Goal: Check status: Check status

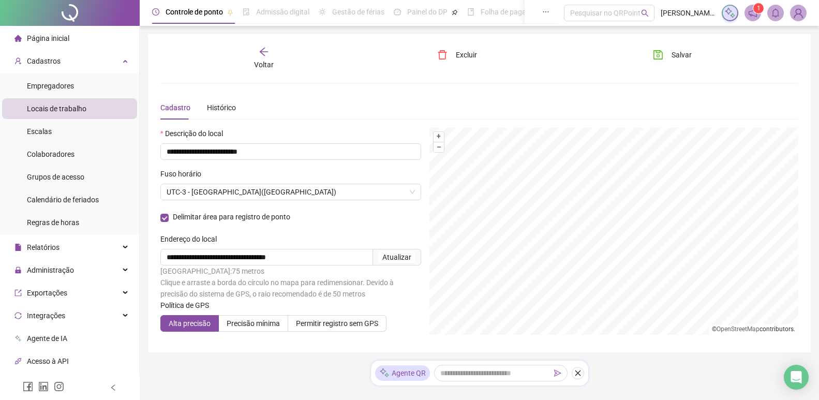
click at [258, 53] on div "Voltar" at bounding box center [263, 59] width 99 height 24
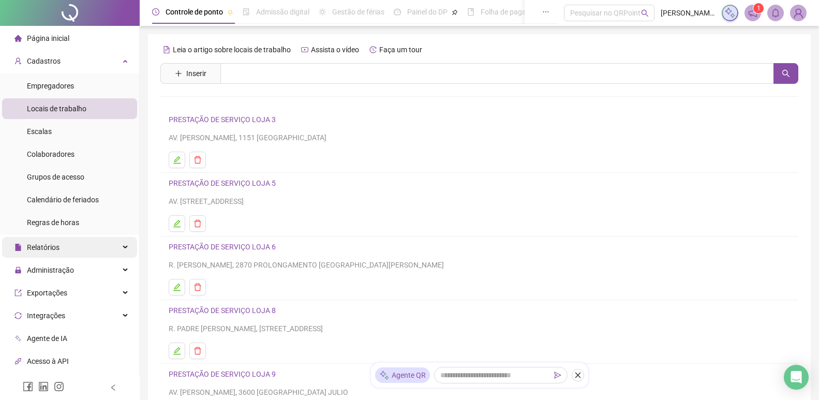
click at [107, 248] on div "Relatórios" at bounding box center [69, 247] width 135 height 21
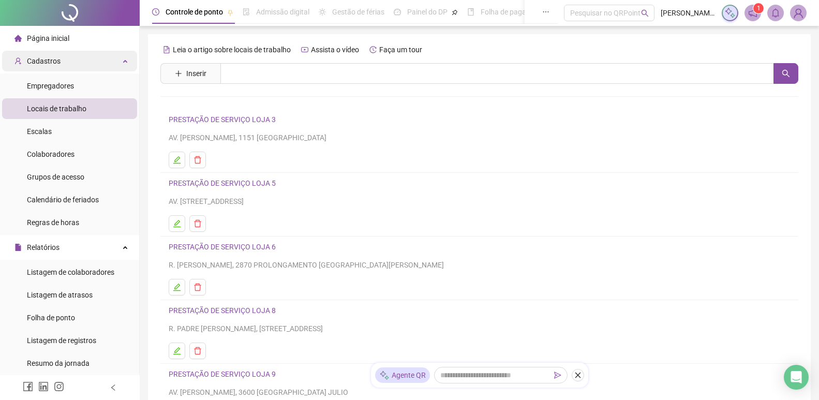
click at [99, 59] on div "Cadastros" at bounding box center [69, 61] width 135 height 21
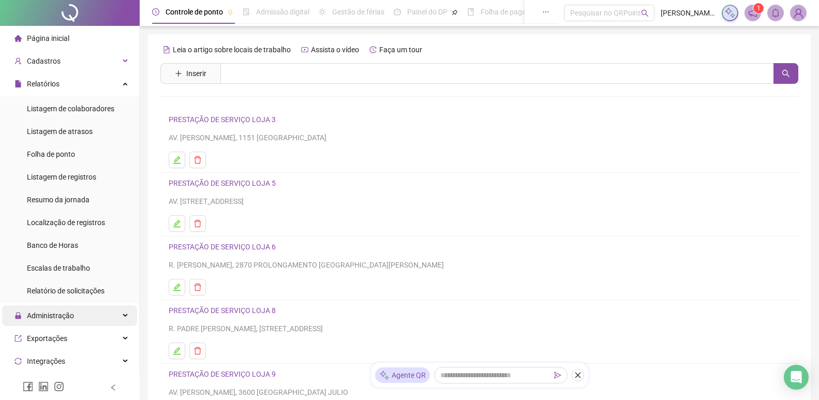
click at [103, 313] on div "Administração" at bounding box center [69, 315] width 135 height 21
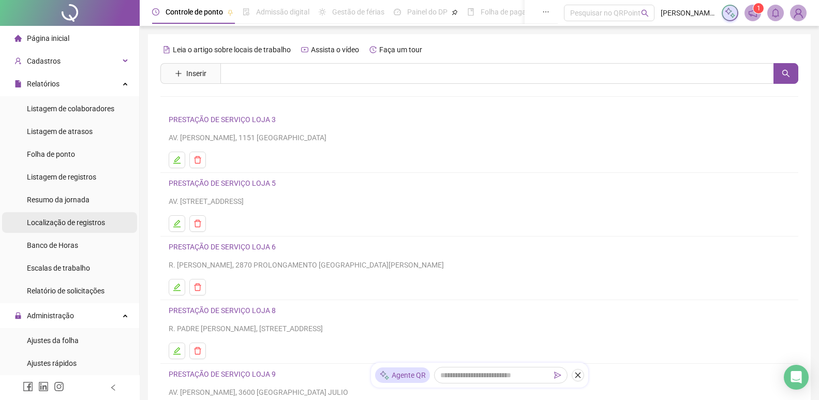
scroll to position [52, 0]
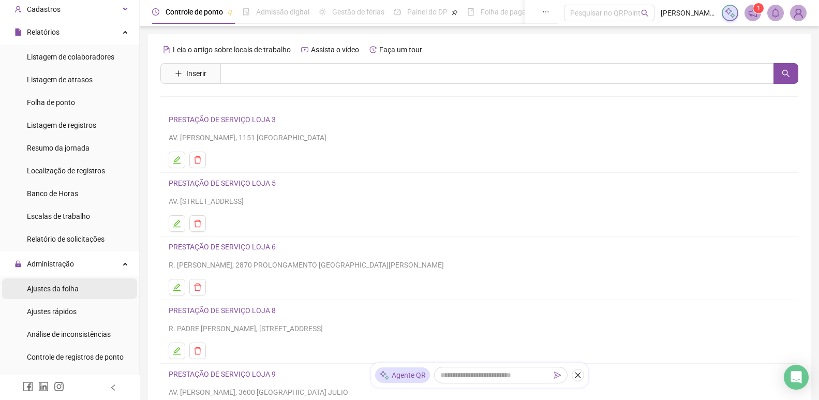
click at [81, 286] on li "Ajustes da folha" at bounding box center [69, 288] width 135 height 21
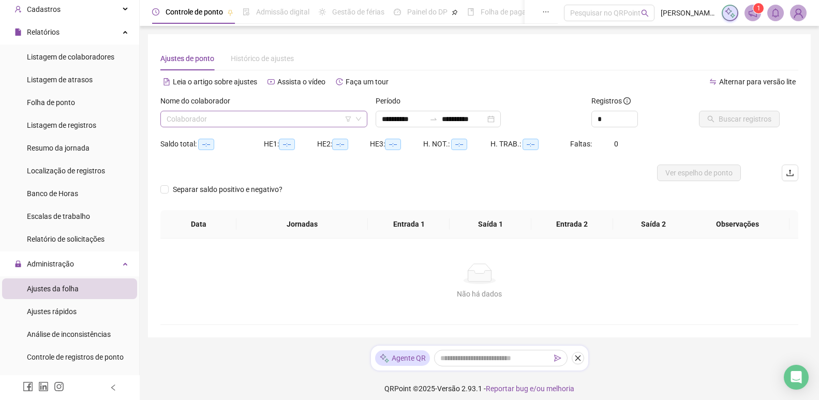
type input "**********"
click at [317, 114] on input "search" at bounding box center [259, 119] width 185 height 16
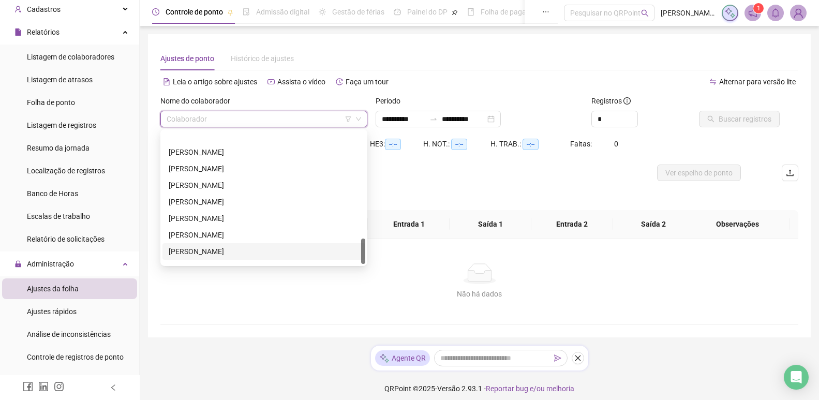
scroll to position [7, 0]
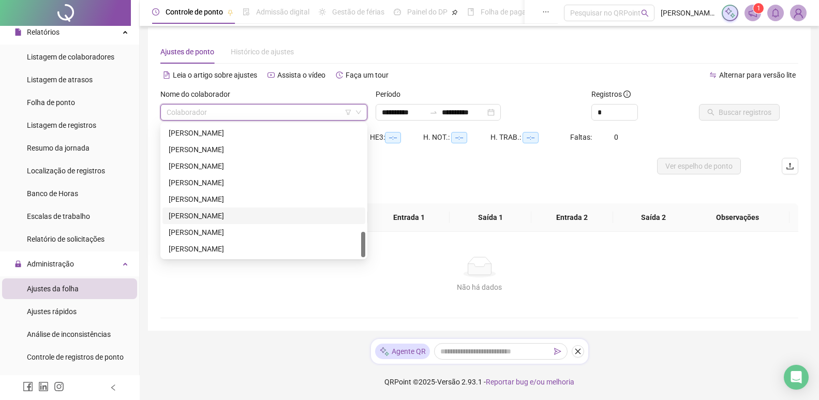
click at [217, 214] on div "[PERSON_NAME]" at bounding box center [264, 215] width 190 height 11
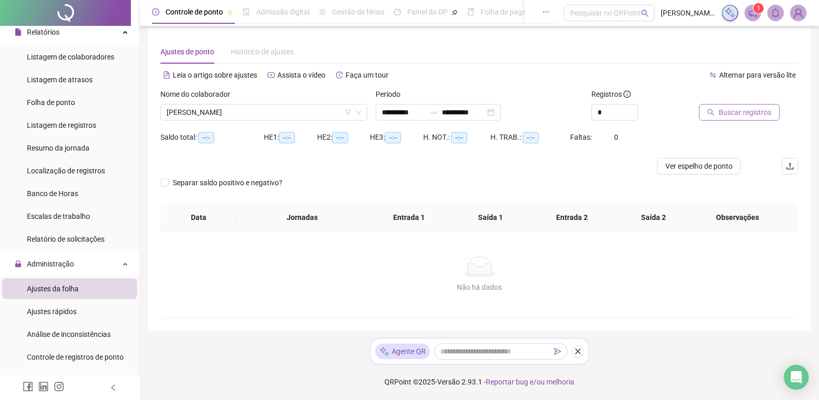
click at [741, 109] on span "Buscar registros" at bounding box center [745, 112] width 53 height 11
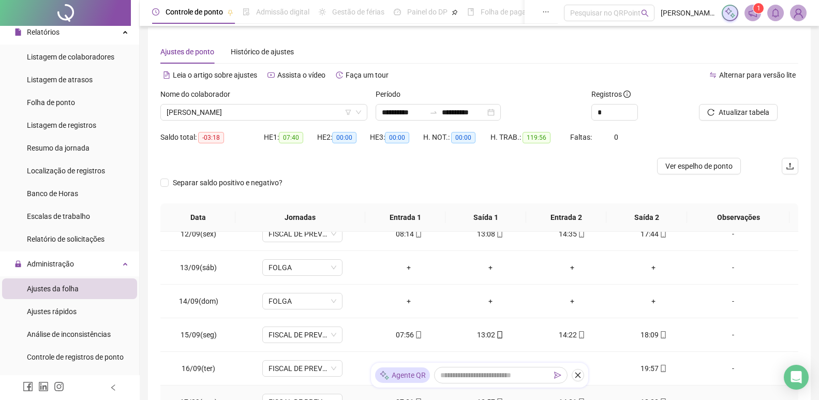
scroll to position [141, 0]
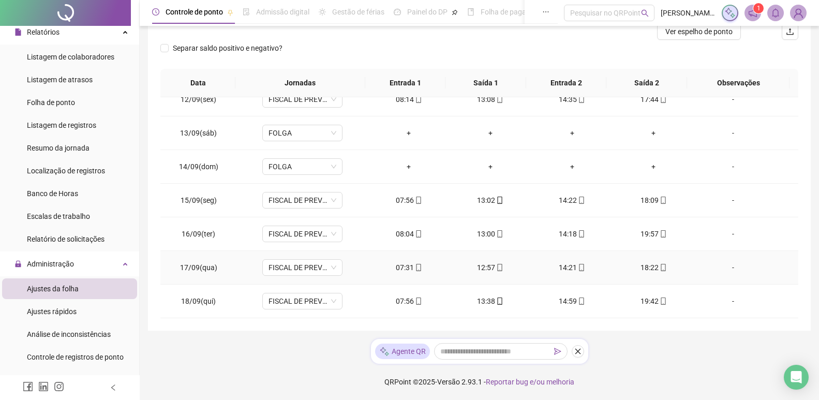
click at [406, 271] on div "07:31" at bounding box center [408, 267] width 65 height 11
type input "**********"
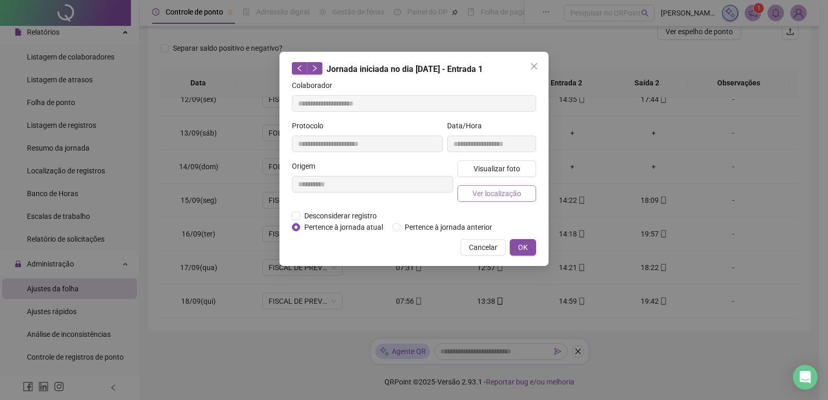
click at [496, 194] on span "Ver localização" at bounding box center [496, 193] width 49 height 11
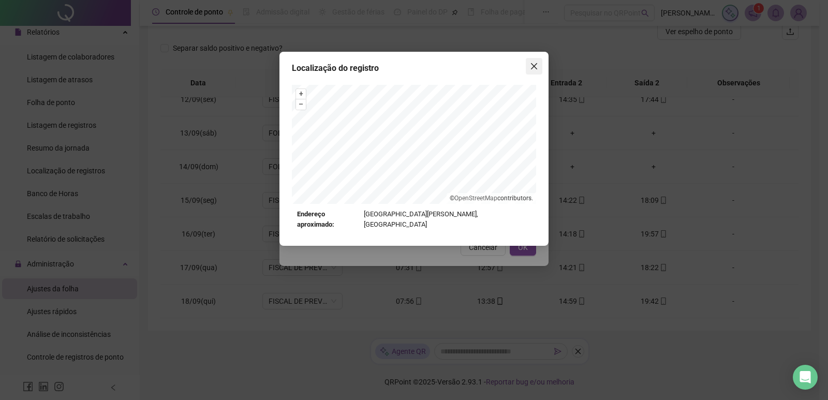
click at [531, 73] on button "Close" at bounding box center [534, 66] width 17 height 17
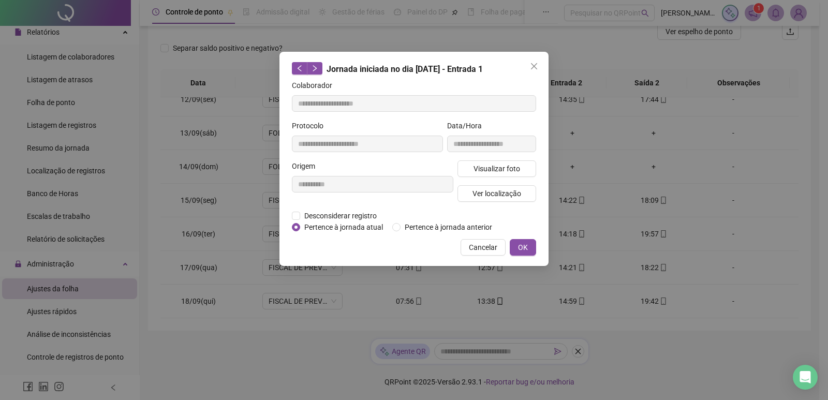
drag, startPoint x: 508, startPoint y: 67, endPoint x: 511, endPoint y: 55, distance: 11.9
click at [508, 55] on div "**********" at bounding box center [413, 159] width 269 height 214
click at [529, 60] on button "Close" at bounding box center [534, 66] width 17 height 17
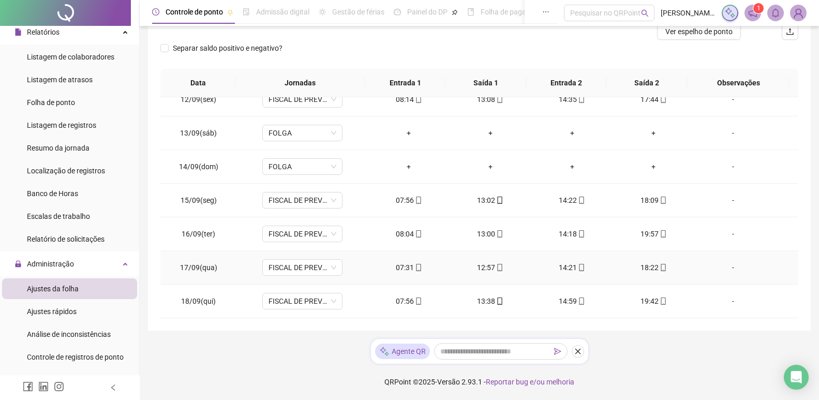
click at [405, 267] on div "07:31" at bounding box center [408, 267] width 65 height 11
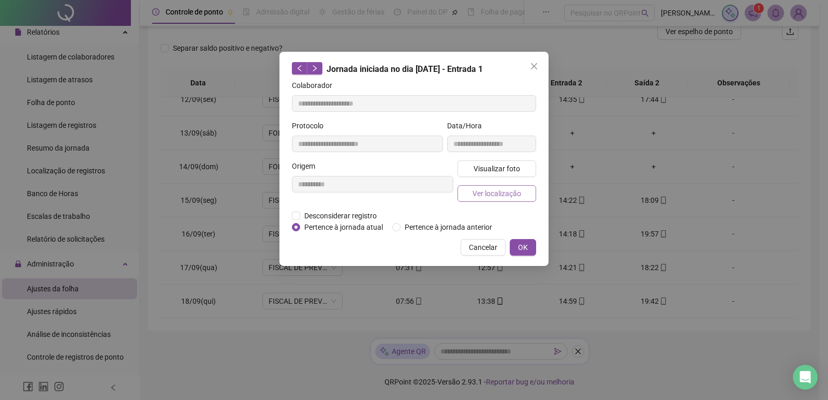
click at [485, 188] on span "Ver localização" at bounding box center [496, 193] width 49 height 11
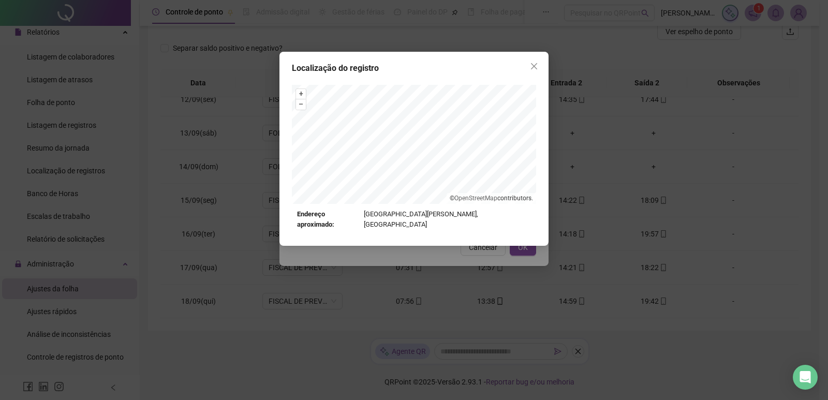
click at [538, 258] on div "Localização do registro + – ⇧ › © OpenStreetMap contributors. Endereço aproxima…" at bounding box center [414, 200] width 828 height 400
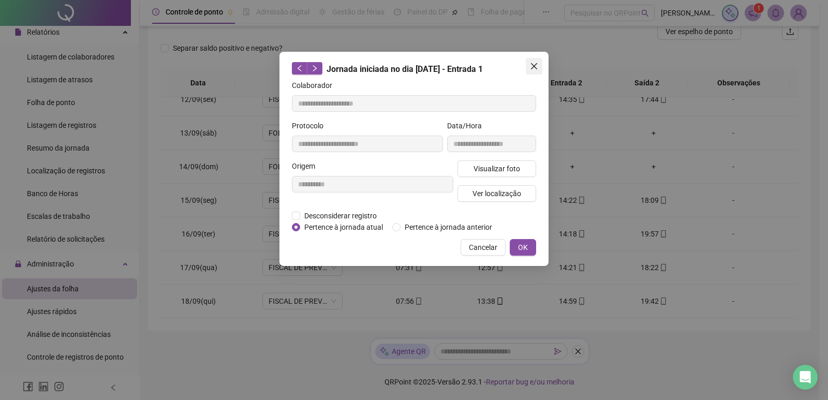
click at [532, 70] on button "Close" at bounding box center [534, 66] width 17 height 17
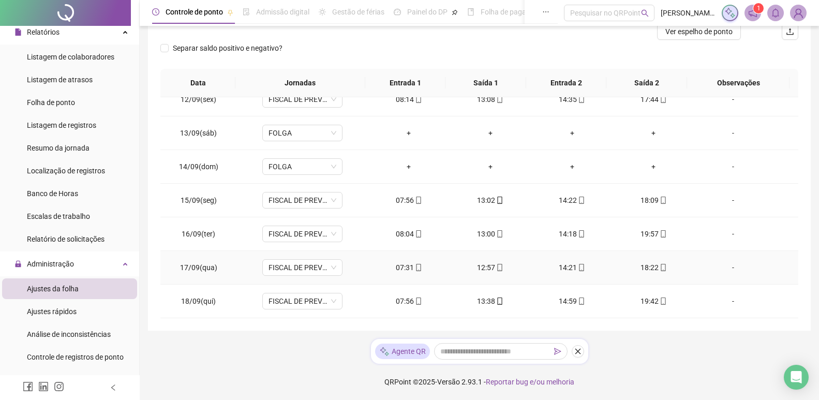
click at [479, 266] on div "12:57" at bounding box center [490, 267] width 65 height 11
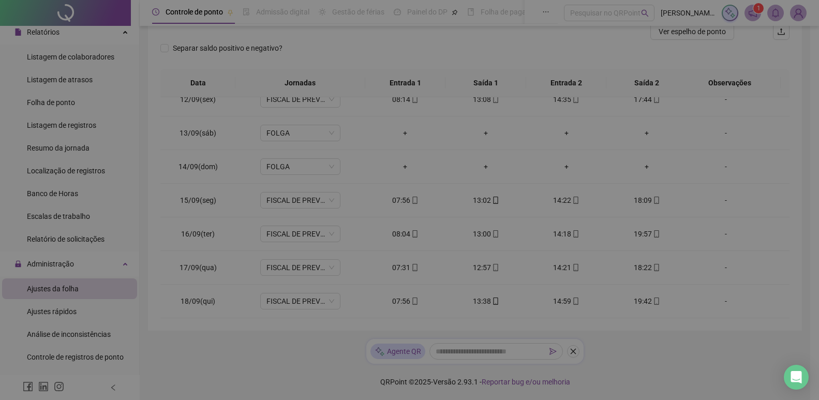
type input "**********"
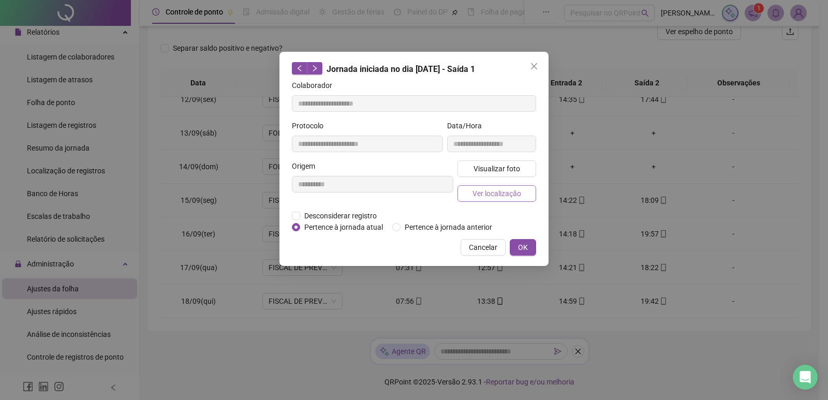
click at [493, 195] on span "Ver localização" at bounding box center [496, 193] width 49 height 11
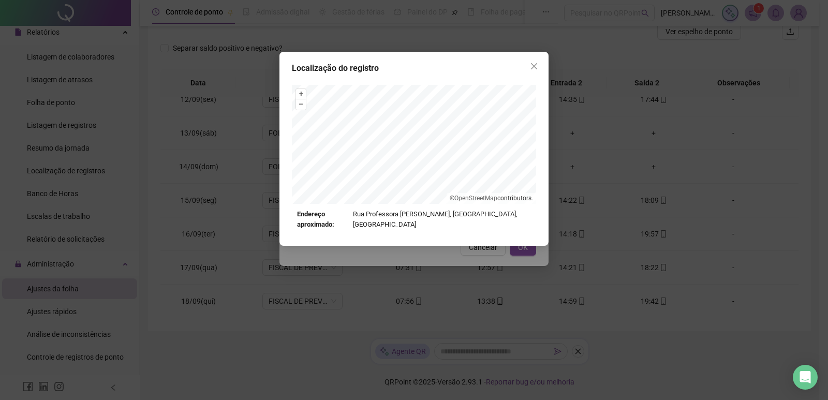
click at [535, 60] on button "Close" at bounding box center [534, 66] width 17 height 17
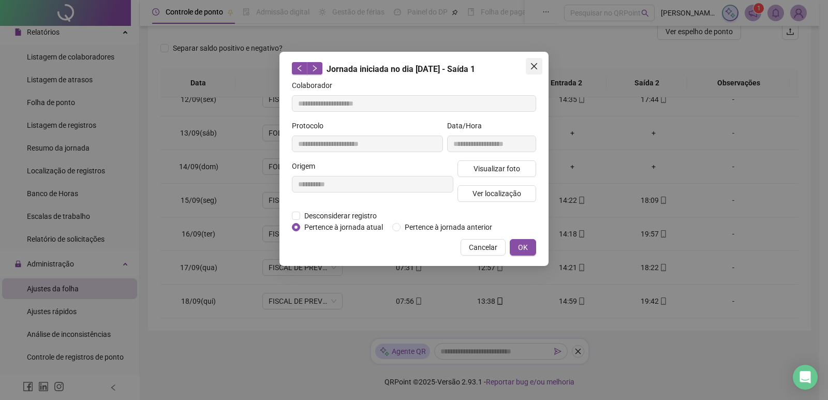
click at [531, 65] on icon "close" at bounding box center [534, 66] width 8 height 8
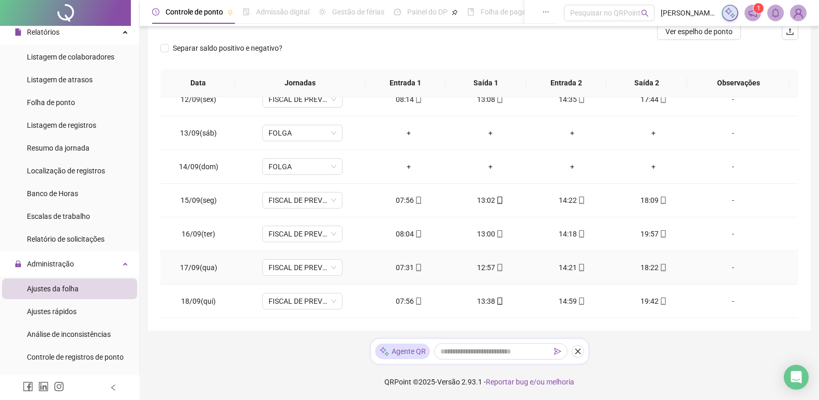
click at [565, 270] on div "14:21" at bounding box center [572, 267] width 65 height 11
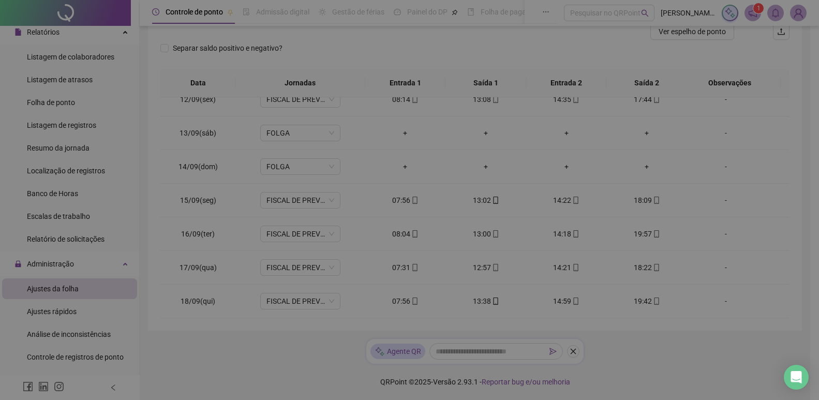
type input "**********"
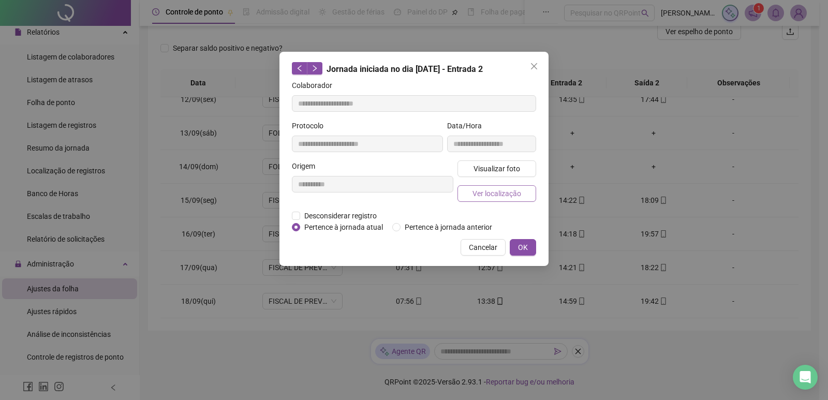
click at [510, 196] on span "Ver localização" at bounding box center [496, 193] width 49 height 11
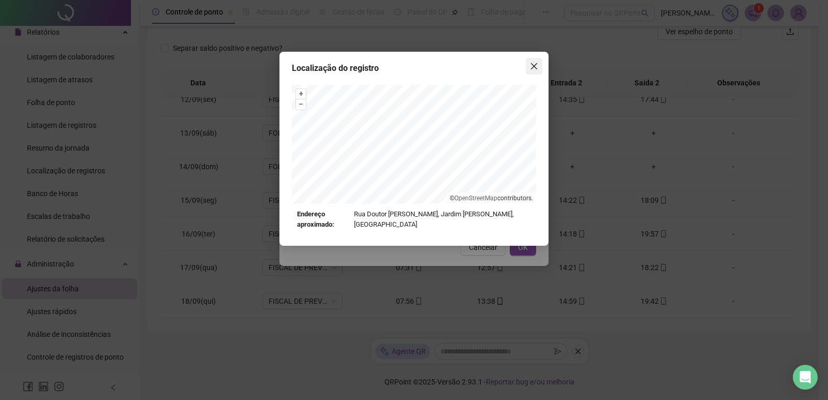
click at [537, 66] on icon "close" at bounding box center [534, 66] width 8 height 8
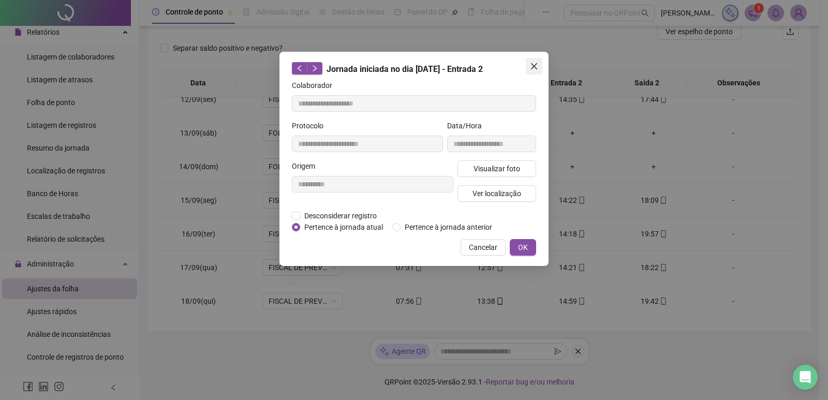
click at [531, 69] on icon "close" at bounding box center [534, 66] width 6 height 6
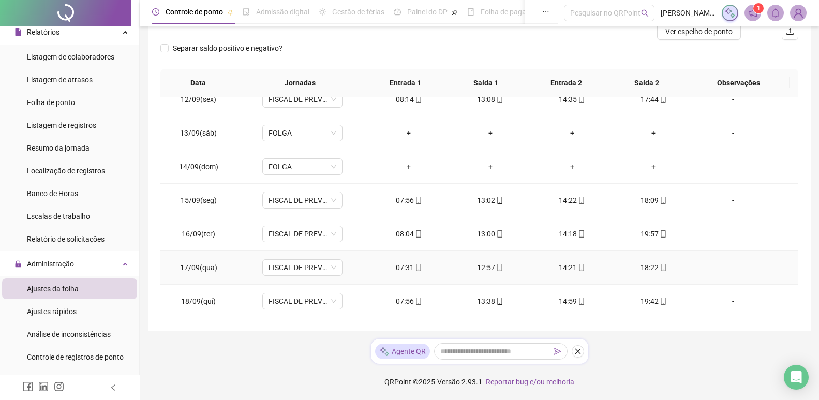
click at [564, 270] on div "14:21" at bounding box center [572, 267] width 65 height 11
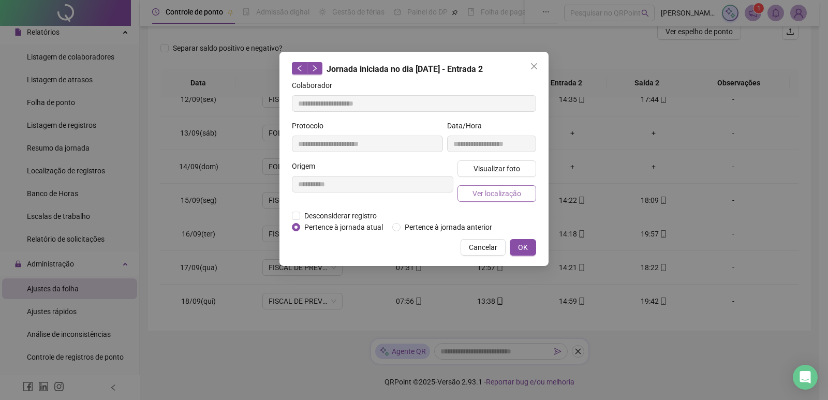
click at [487, 194] on span "Ver localização" at bounding box center [496, 193] width 49 height 11
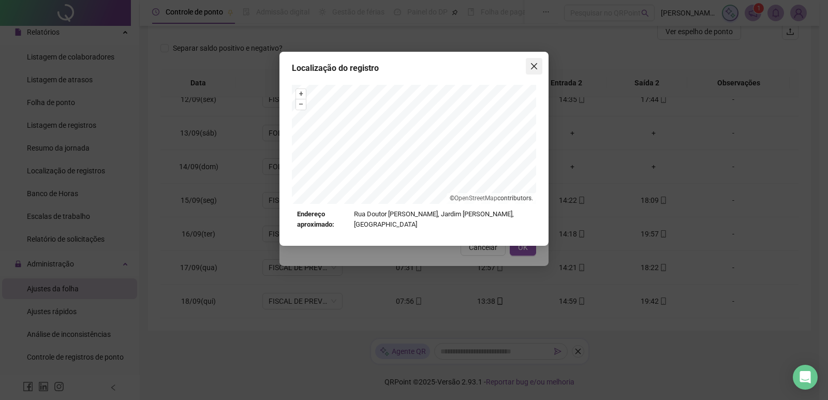
click at [536, 58] on button "Close" at bounding box center [534, 66] width 17 height 17
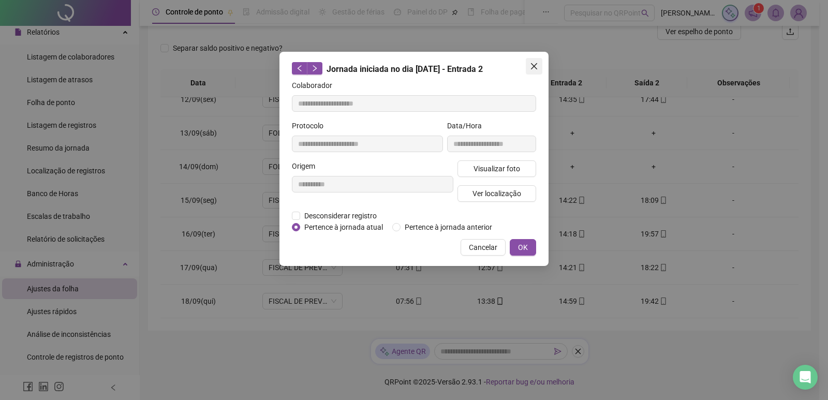
click at [533, 70] on icon "close" at bounding box center [534, 66] width 8 height 8
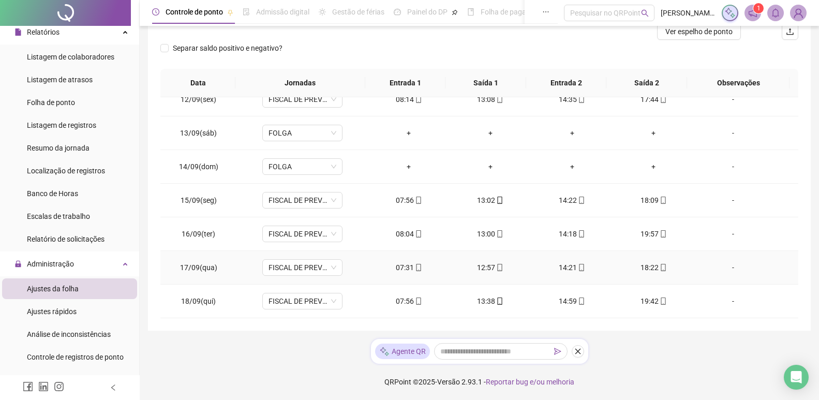
click at [638, 270] on div "18:22" at bounding box center [653, 267] width 65 height 11
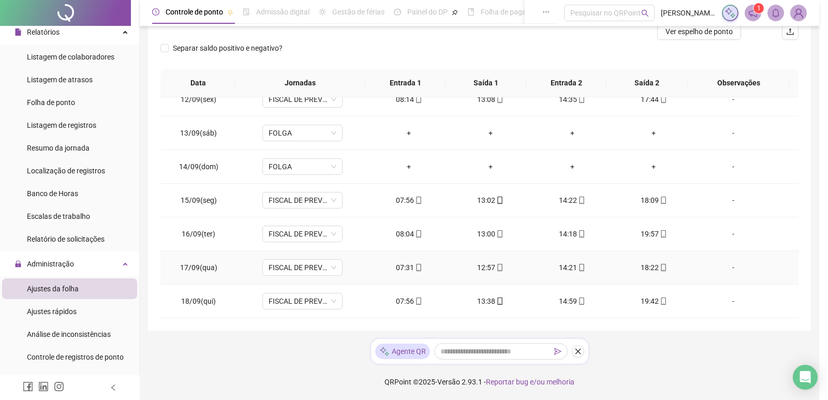
type input "**********"
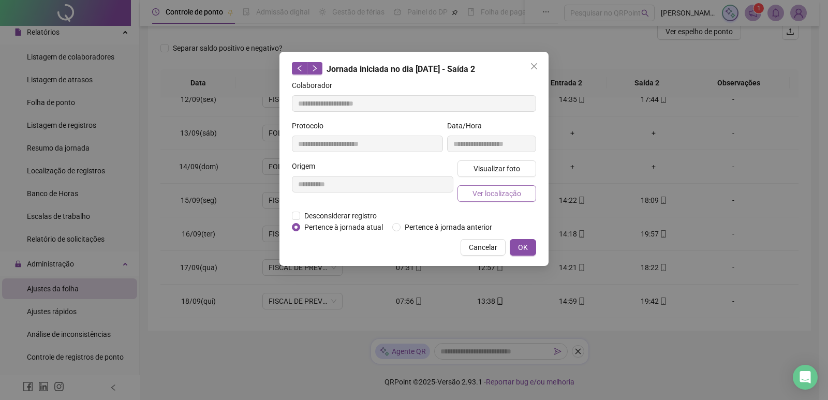
click at [506, 192] on span "Ver localização" at bounding box center [496, 193] width 49 height 11
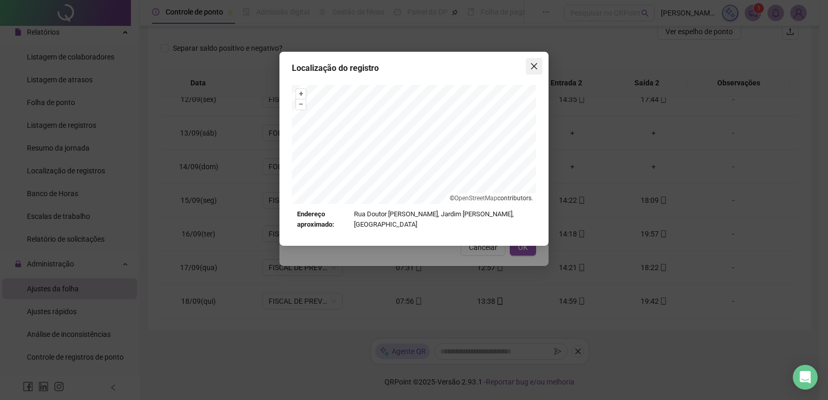
click at [534, 64] on icon "close" at bounding box center [534, 66] width 8 height 8
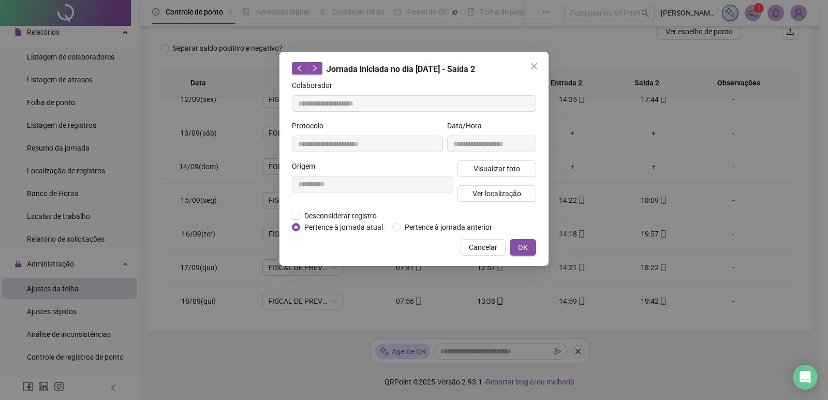
click at [534, 64] on icon "close" at bounding box center [534, 66] width 8 height 8
